Goal: Task Accomplishment & Management: Use online tool/utility

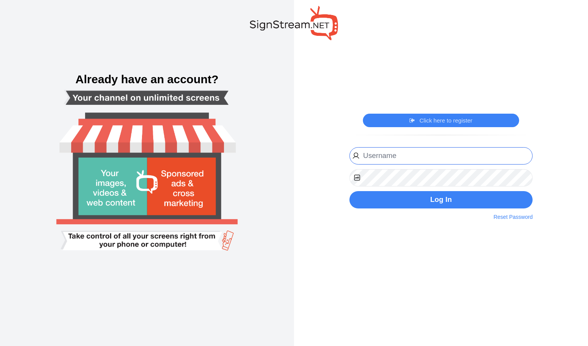
click at [402, 157] on input "email" at bounding box center [442, 155] width 184 height 17
click at [480, 155] on input "tl" at bounding box center [442, 155] width 184 height 17
type input "[EMAIL_ADDRESS][DOMAIN_NAME]"
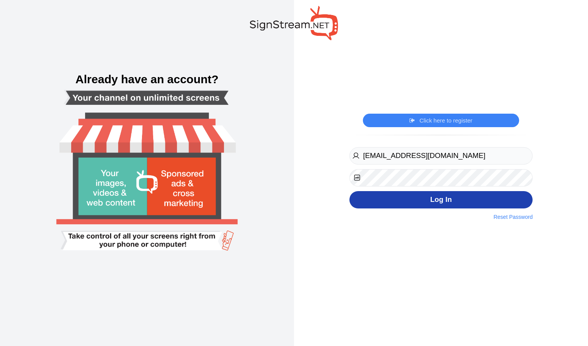
click at [436, 200] on button "Log In" at bounding box center [442, 199] width 184 height 17
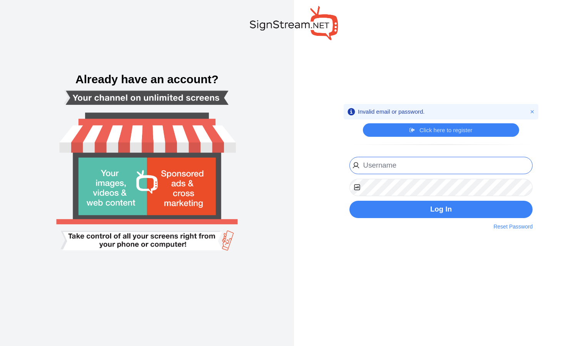
click at [416, 172] on input "email" at bounding box center [442, 165] width 184 height 17
type input "[EMAIL_ADDRESS][DOMAIN_NAME]"
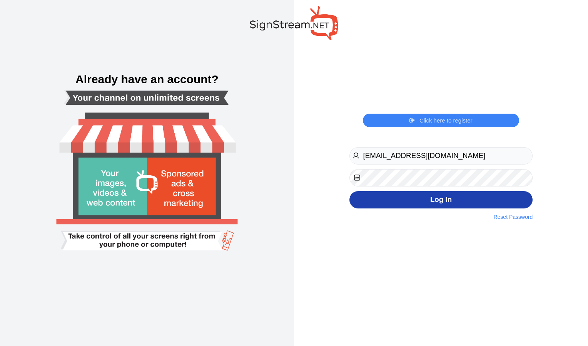
click at [401, 201] on button "Log In" at bounding box center [442, 199] width 184 height 17
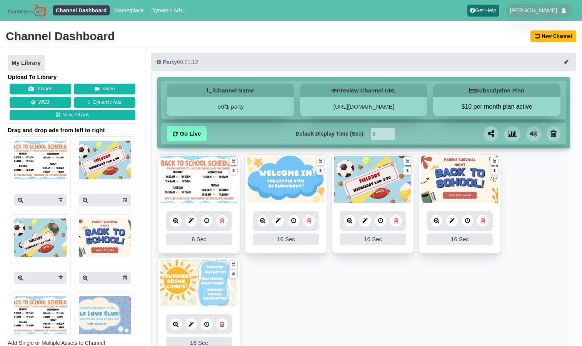
click at [397, 242] on div "16 Sec" at bounding box center [373, 239] width 66 height 12
click at [396, 222] on icon at bounding box center [396, 221] width 5 height 6
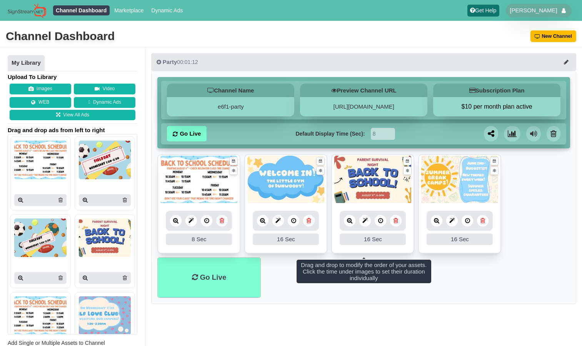
click at [396, 222] on icon at bounding box center [396, 221] width 5 height 6
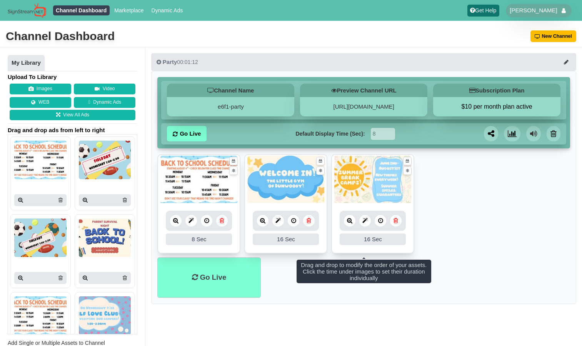
drag, startPoint x: 358, startPoint y: 171, endPoint x: 351, endPoint y: 176, distance: 8.5
click at [351, 176] on img at bounding box center [373, 180] width 77 height 48
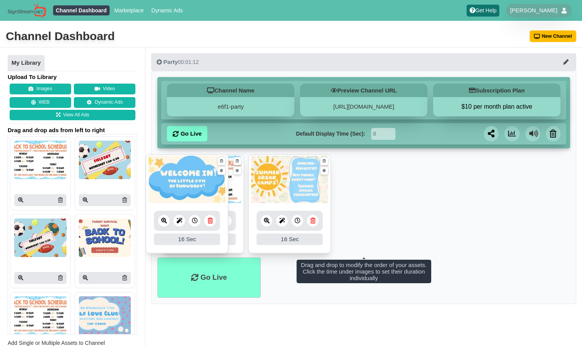
drag, startPoint x: 281, startPoint y: 188, endPoint x: 181, endPoint y: 188, distance: 100.1
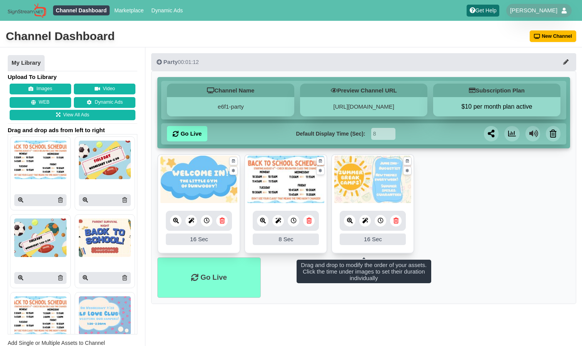
click at [396, 221] on icon at bounding box center [396, 221] width 5 height 6
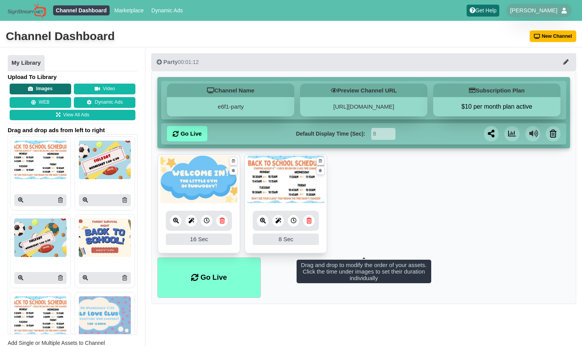
click at [47, 89] on button "Images" at bounding box center [41, 89] width 62 height 11
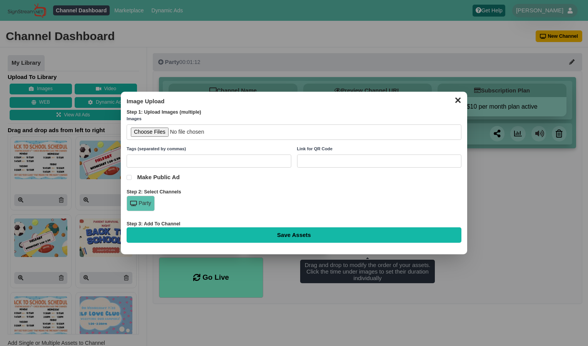
click at [460, 99] on button "✕" at bounding box center [457, 100] width 15 height 12
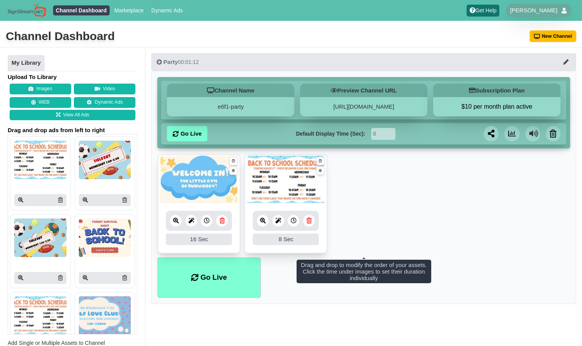
drag, startPoint x: 426, startPoint y: 86, endPoint x: 444, endPoint y: 136, distance: 53.2
click at [444, 136] on div "Channel Name e6f1-party Preview Channel URL https://e6f1-party.signstream.net S…" at bounding box center [363, 187] width 425 height 233
click at [47, 89] on button "Images" at bounding box center [41, 89] width 62 height 11
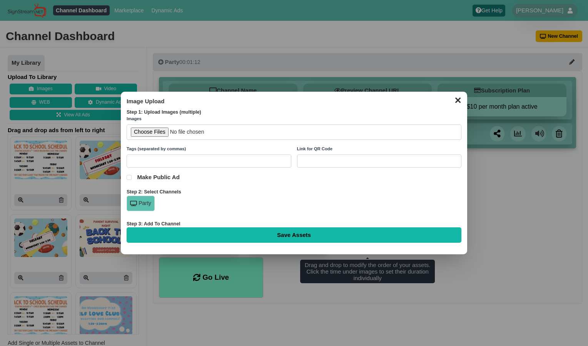
click at [147, 128] on input "file" at bounding box center [294, 132] width 335 height 16
type input "C:\fakepath\Birthday Bash.png"
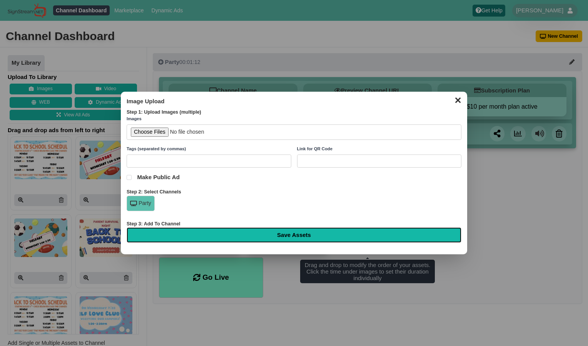
click at [236, 235] on input "Save Assets" at bounding box center [294, 234] width 335 height 15
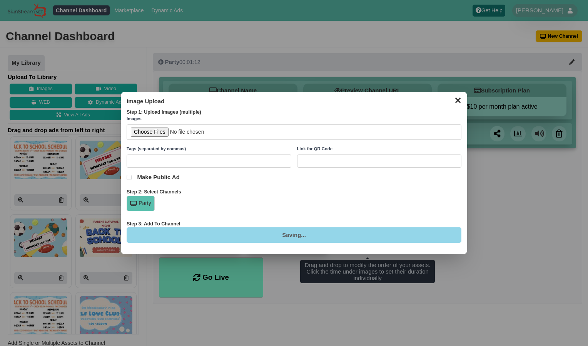
type input "Saving..."
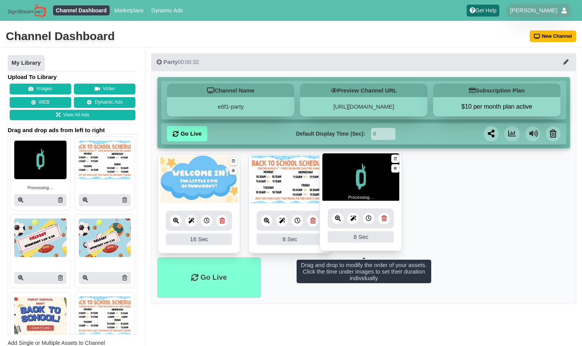
drag, startPoint x: 205, startPoint y: 177, endPoint x: 367, endPoint y: 174, distance: 162.1
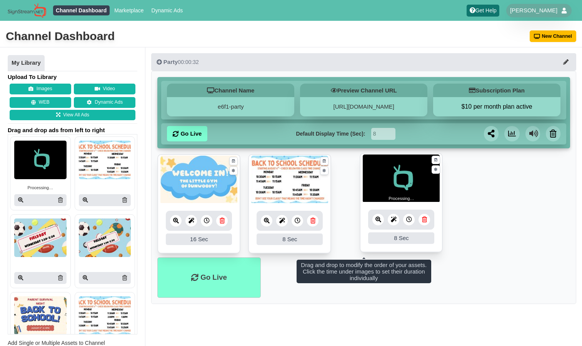
drag, startPoint x: 300, startPoint y: 172, endPoint x: 415, endPoint y: 171, distance: 115.5
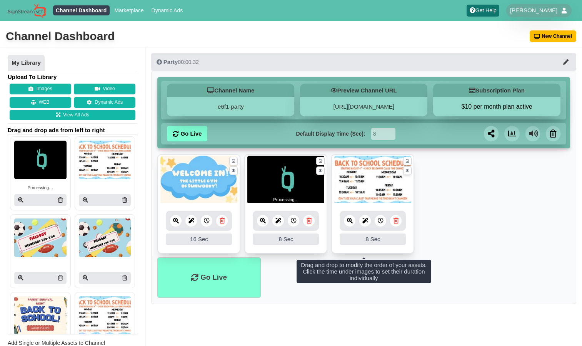
click at [293, 221] on icon at bounding box center [294, 221] width 6 height 6
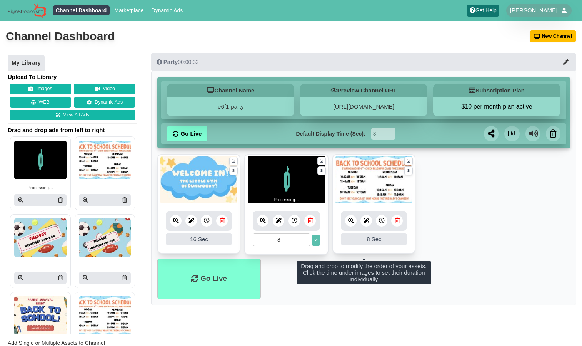
click at [298, 239] on input "8" at bounding box center [282, 239] width 58 height 13
drag, startPoint x: 298, startPoint y: 239, endPoint x: 246, endPoint y: 235, distance: 52.5
click at [246, 235] on div "8 8 Sec Fade In Scale In Swirl In Slide In Slide Elliptic Roll In Swing In Save" at bounding box center [286, 228] width 83 height 51
type input "16"
click at [373, 238] on div "8 Sec" at bounding box center [374, 239] width 66 height 12
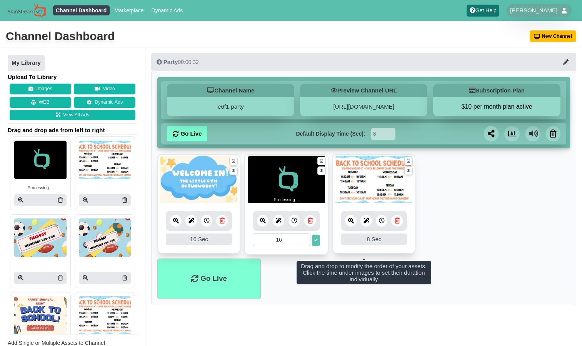
click at [387, 222] on div at bounding box center [382, 221] width 12 height 12
drag, startPoint x: 377, startPoint y: 240, endPoint x: 348, endPoint y: 236, distance: 29.6
click at [348, 236] on input "8" at bounding box center [370, 239] width 58 height 13
type input "16"
click at [405, 239] on icon at bounding box center [404, 239] width 3 height 3
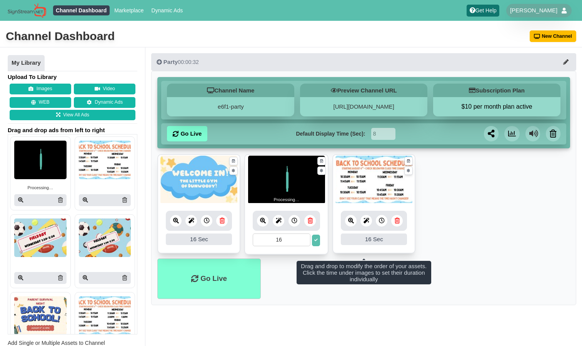
click at [315, 240] on icon at bounding box center [316, 239] width 3 height 3
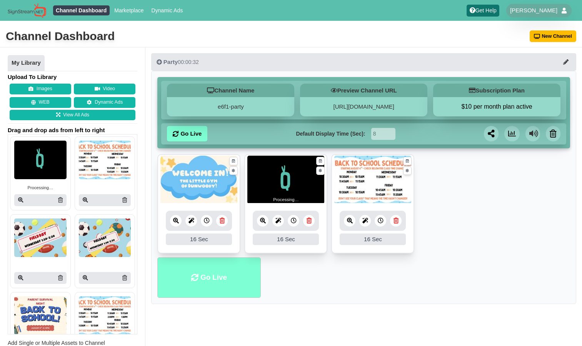
click at [216, 286] on li "Go Live" at bounding box center [208, 277] width 103 height 40
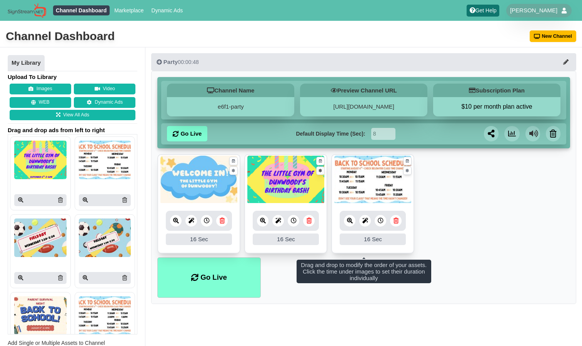
click at [321, 171] on icon at bounding box center [320, 170] width 3 height 5
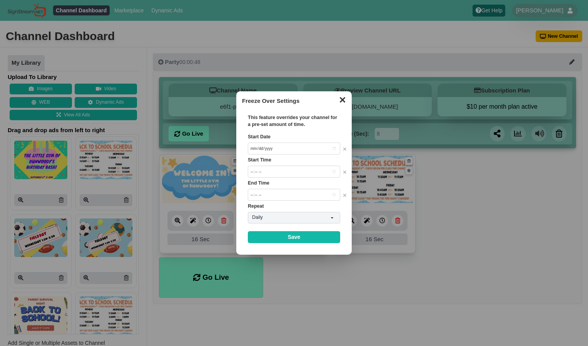
click at [341, 103] on button "✕" at bounding box center [342, 99] width 15 height 12
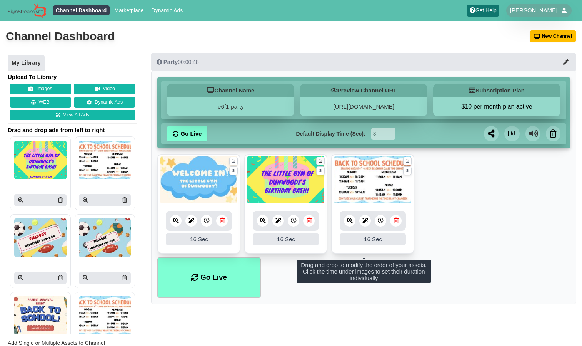
click at [321, 160] on icon at bounding box center [320, 161] width 3 height 5
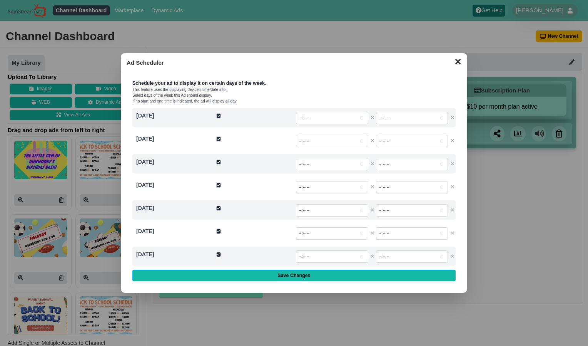
click at [459, 60] on button "✕" at bounding box center [457, 61] width 15 height 12
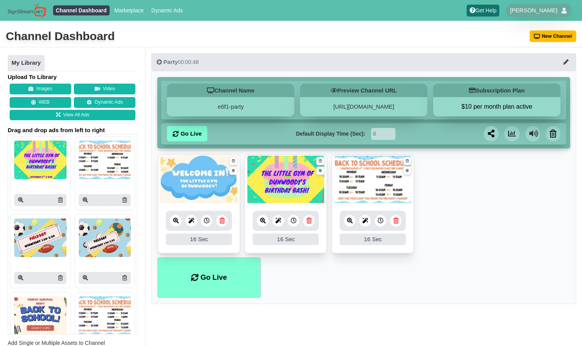
click at [35, 161] on img at bounding box center [40, 160] width 52 height 38
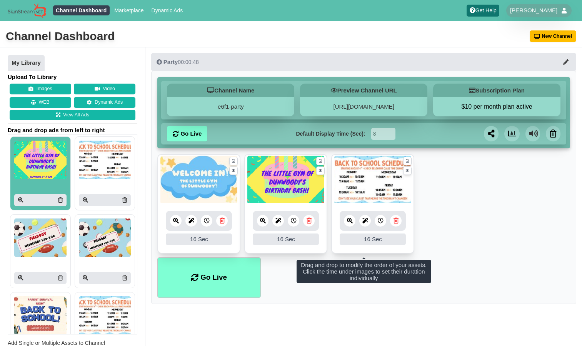
click at [305, 170] on img at bounding box center [286, 180] width 77 height 48
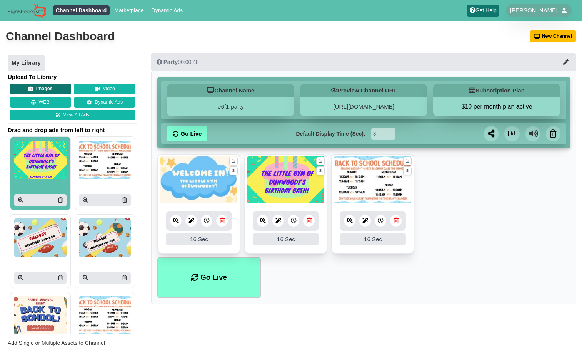
click at [30, 87] on icon at bounding box center [30, 89] width 5 height 5
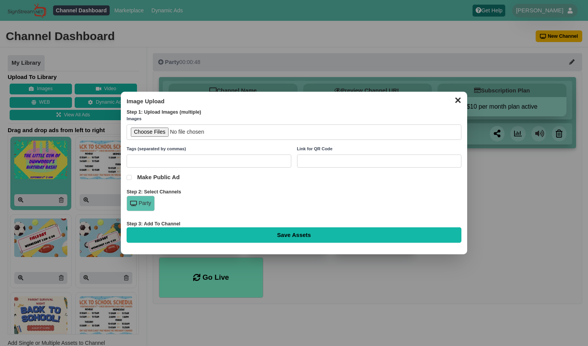
click at [160, 132] on input "file" at bounding box center [294, 132] width 335 height 16
type input "C:\fakepath\[DATE] closure.png"
click at [189, 245] on div "✕ Image Upload Step 1: Upload Images (multiple) Images Tags (separated by comma…" at bounding box center [294, 173] width 346 height 163
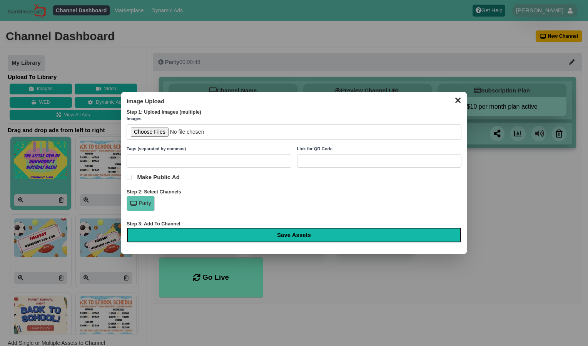
click at [190, 231] on input "Save Assets" at bounding box center [294, 234] width 335 height 15
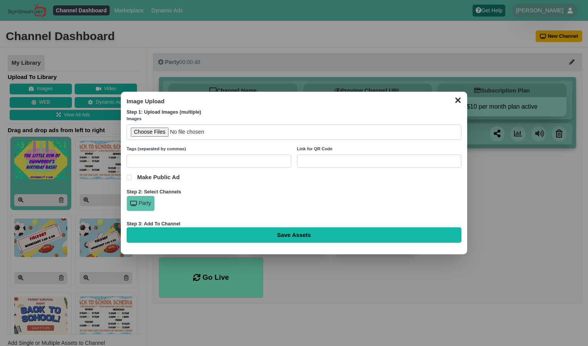
type input "Saving..."
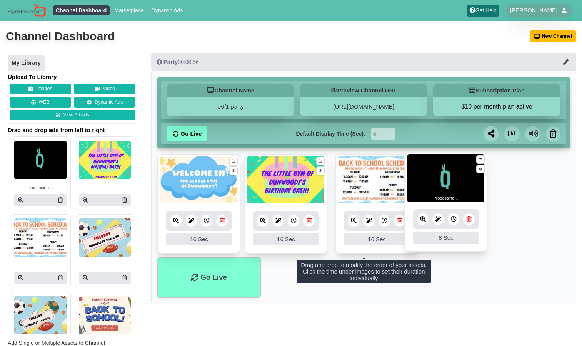
drag, startPoint x: 195, startPoint y: 185, endPoint x: 444, endPoint y: 183, distance: 249.5
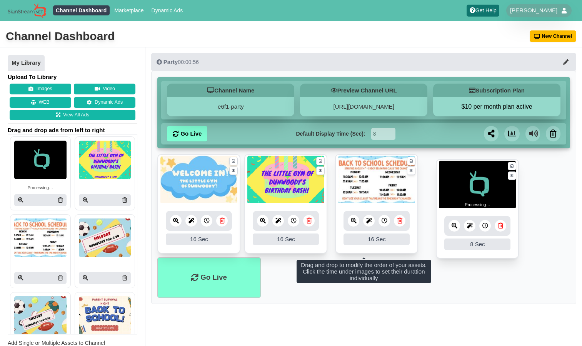
drag, startPoint x: 375, startPoint y: 180, endPoint x: 486, endPoint y: 185, distance: 111.0
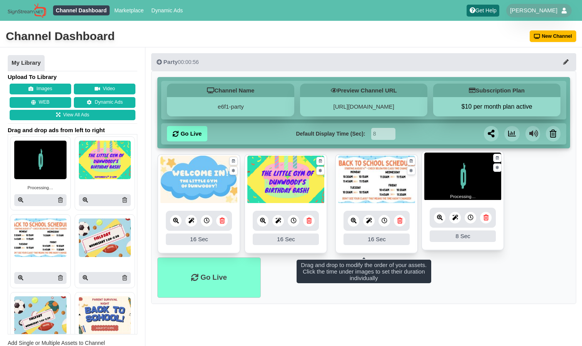
drag, startPoint x: 372, startPoint y: 173, endPoint x: 462, endPoint y: 167, distance: 90.2
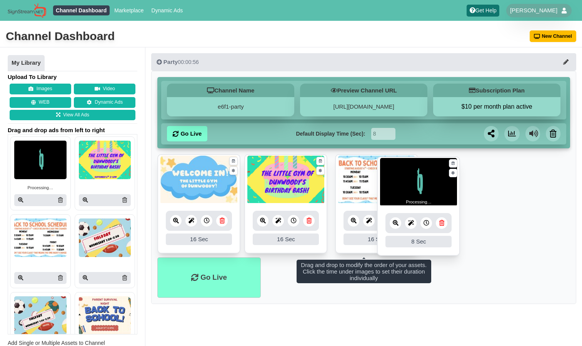
drag, startPoint x: 399, startPoint y: 172, endPoint x: 477, endPoint y: 171, distance: 77.8
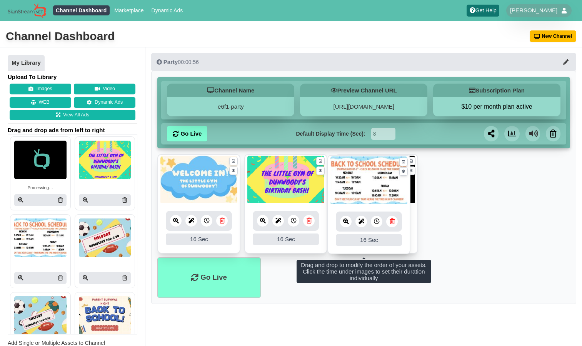
drag, startPoint x: 479, startPoint y: 179, endPoint x: 388, endPoint y: 179, distance: 90.9
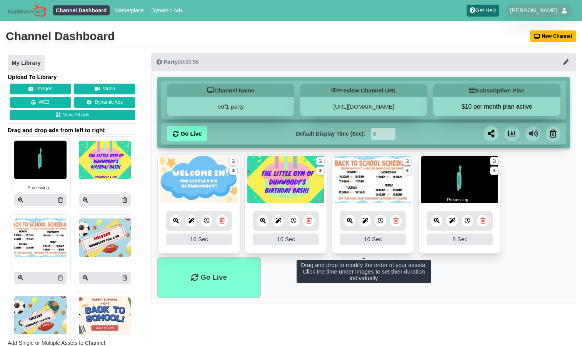
click at [469, 223] on icon at bounding box center [468, 221] width 6 height 6
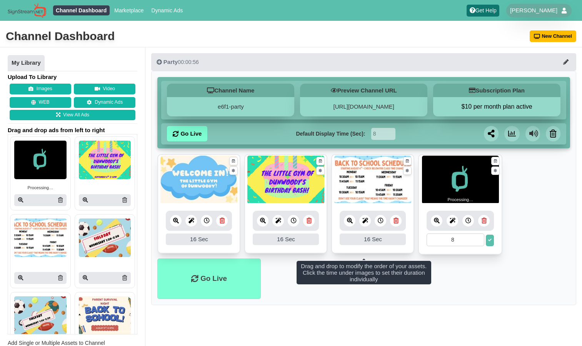
drag, startPoint x: 475, startPoint y: 239, endPoint x: 445, endPoint y: 239, distance: 30.4
click at [445, 239] on input "8" at bounding box center [456, 239] width 58 height 13
type input "16"
click at [494, 243] on button at bounding box center [490, 240] width 8 height 12
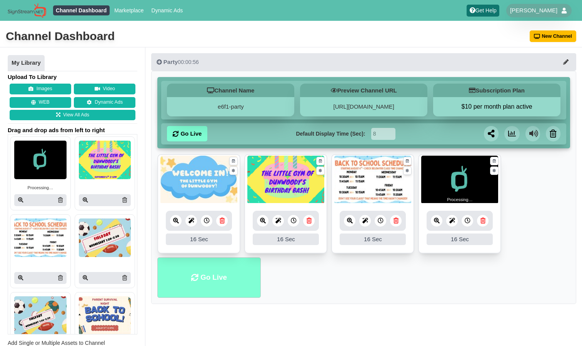
click at [207, 266] on li "Go Live" at bounding box center [208, 277] width 103 height 40
